Goal: Task Accomplishment & Management: Manage account settings

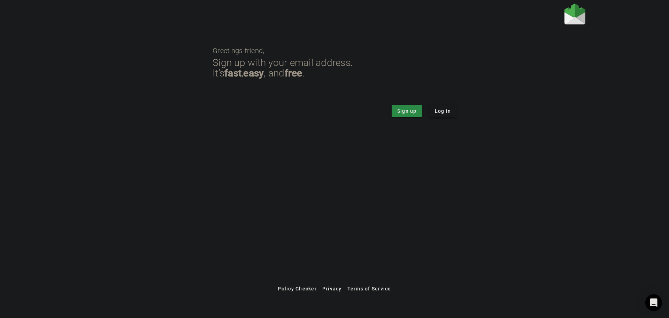
click at [441, 110] on span "Log in" at bounding box center [443, 110] width 16 height 7
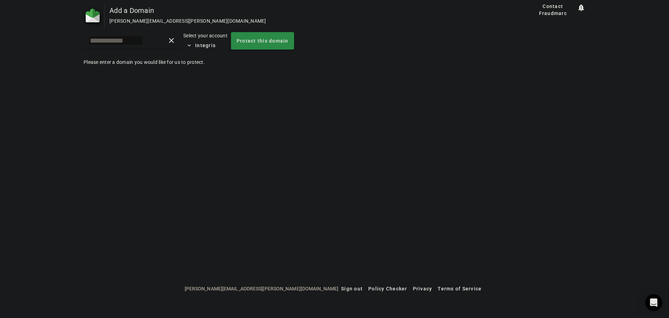
click at [88, 19] on img at bounding box center [93, 15] width 14 height 14
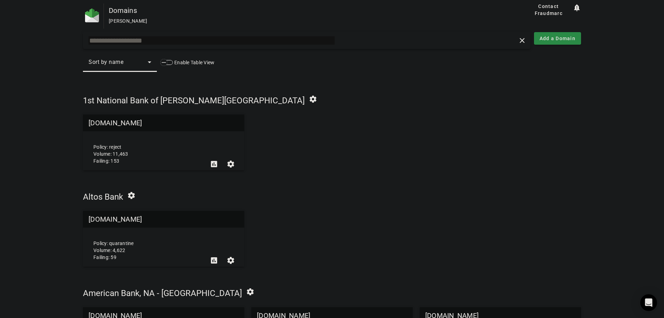
click at [147, 40] on input "text" at bounding box center [212, 40] width 246 height 8
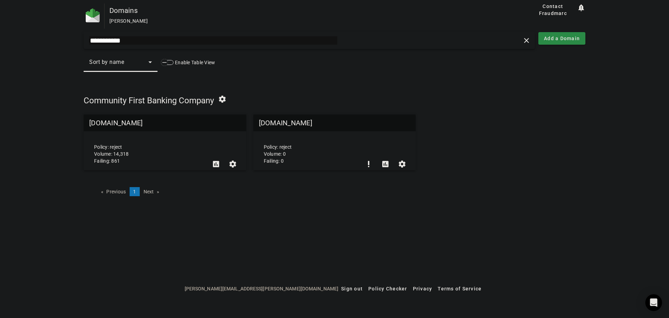
type input "**********"
drag, startPoint x: 196, startPoint y: 110, endPoint x: 197, endPoint y: 122, distance: 12.6
click at [196, 110] on div "Community First Banking Company settings [DOMAIN_NAME] Policy: reject Volume: 1…" at bounding box center [335, 130] width 502 height 79
click at [197, 122] on mat-grid-tile-header "[DOMAIN_NAME]" at bounding box center [165, 122] width 163 height 17
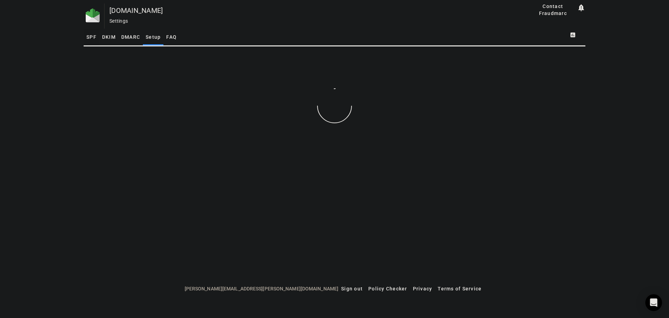
click at [94, 37] on span "SPF" at bounding box center [91, 37] width 10 height 5
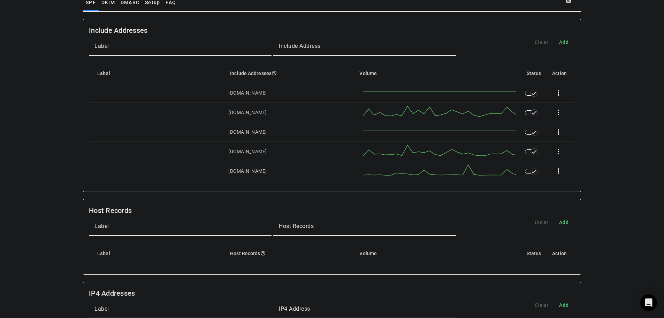
scroll to position [139, 0]
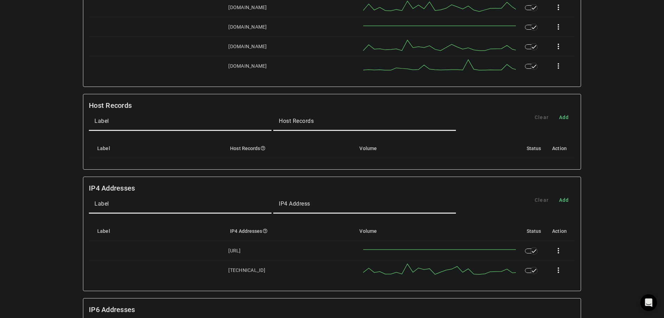
click at [307, 205] on mat-label "IP4 Address" at bounding box center [294, 203] width 31 height 7
click at [307, 205] on input "IP4 Address" at bounding box center [365, 206] width 172 height 8
type input "**********"
click at [567, 200] on span "Add" at bounding box center [564, 199] width 10 height 7
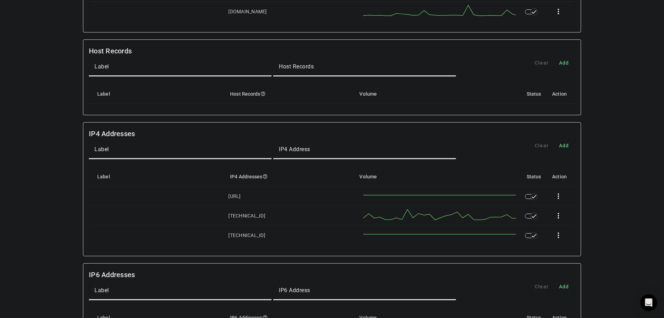
scroll to position [211, 0]
